Goal: Navigation & Orientation: Find specific page/section

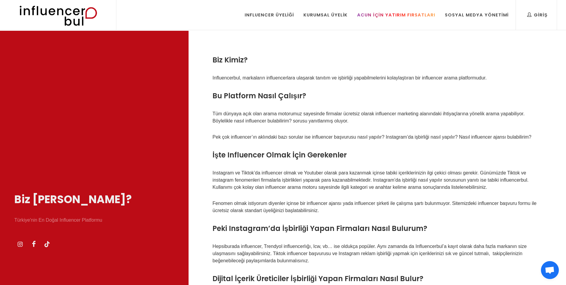
click at [412, 12] on div "Acun İçin Yatırım Fırsatları" at bounding box center [396, 15] width 78 height 7
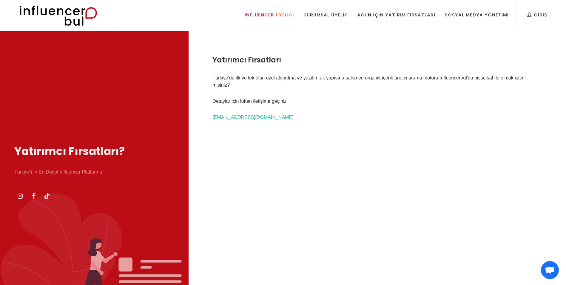
click at [278, 14] on div "Influencer Üyeliği" at bounding box center [270, 15] width 50 height 7
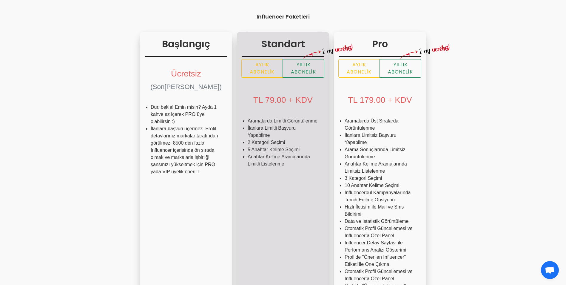
scroll to position [95, 0]
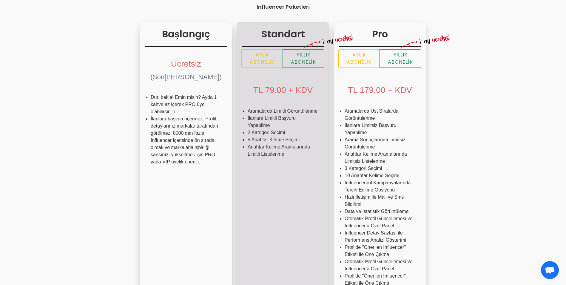
drag, startPoint x: 190, startPoint y: 69, endPoint x: 191, endPoint y: 90, distance: 20.9
